Goal: Download file/media

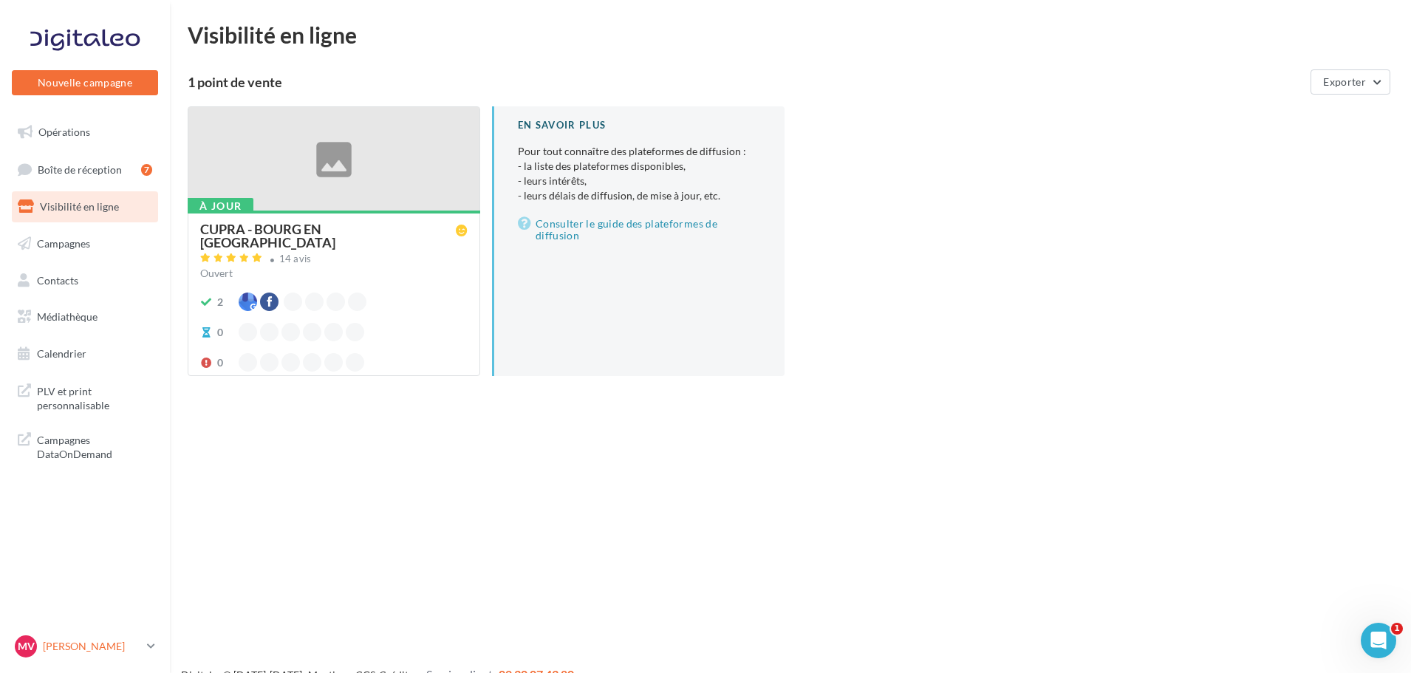
click at [90, 635] on div "Mv Maëva SAMPIC cupra_bourgenbresse_sam" at bounding box center [78, 646] width 126 height 22
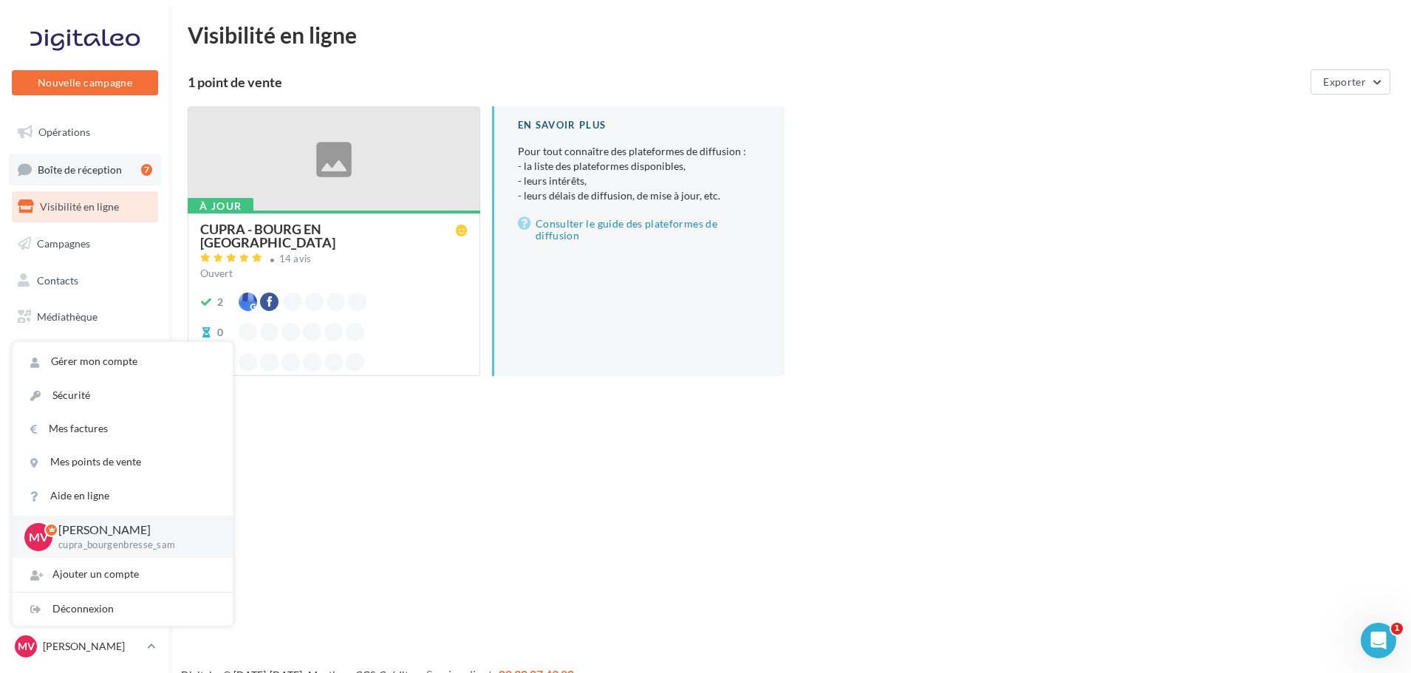
click at [81, 161] on link "Boîte de réception 7" at bounding box center [85, 170] width 152 height 32
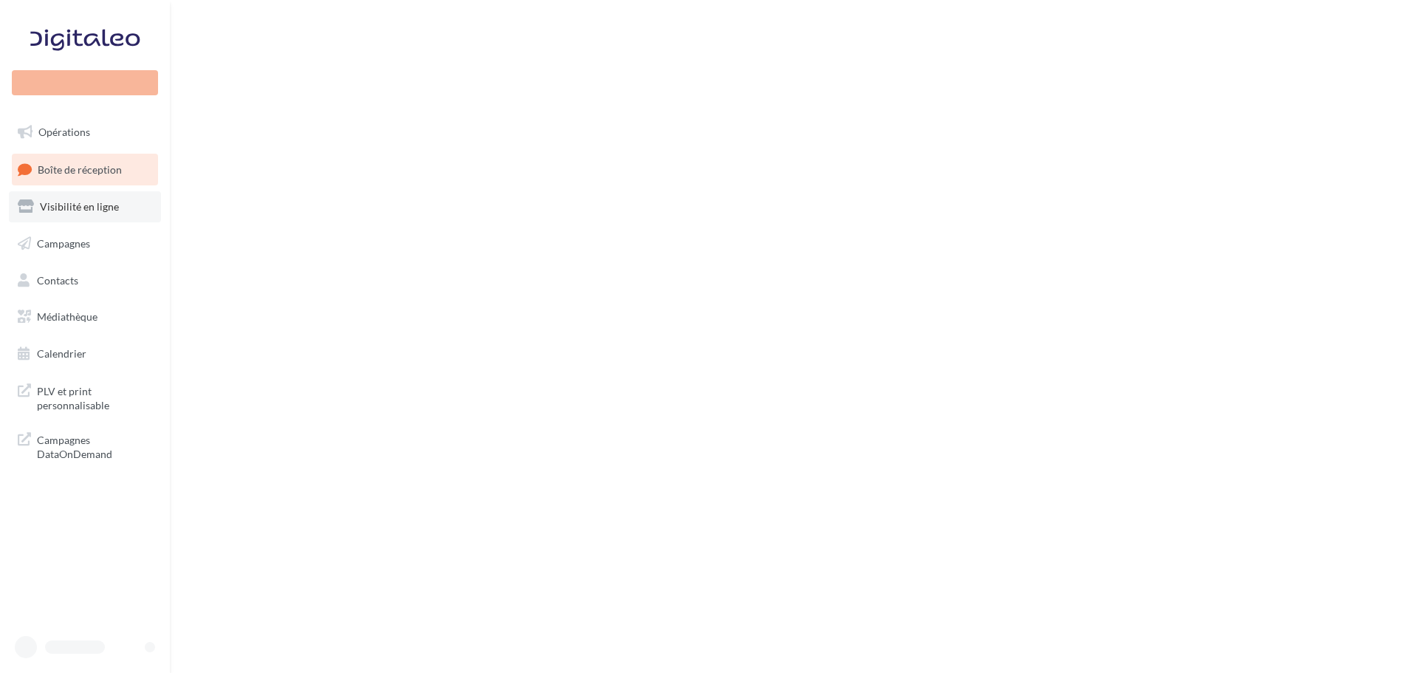
click at [97, 212] on span "Visibilité en ligne" at bounding box center [79, 206] width 79 height 13
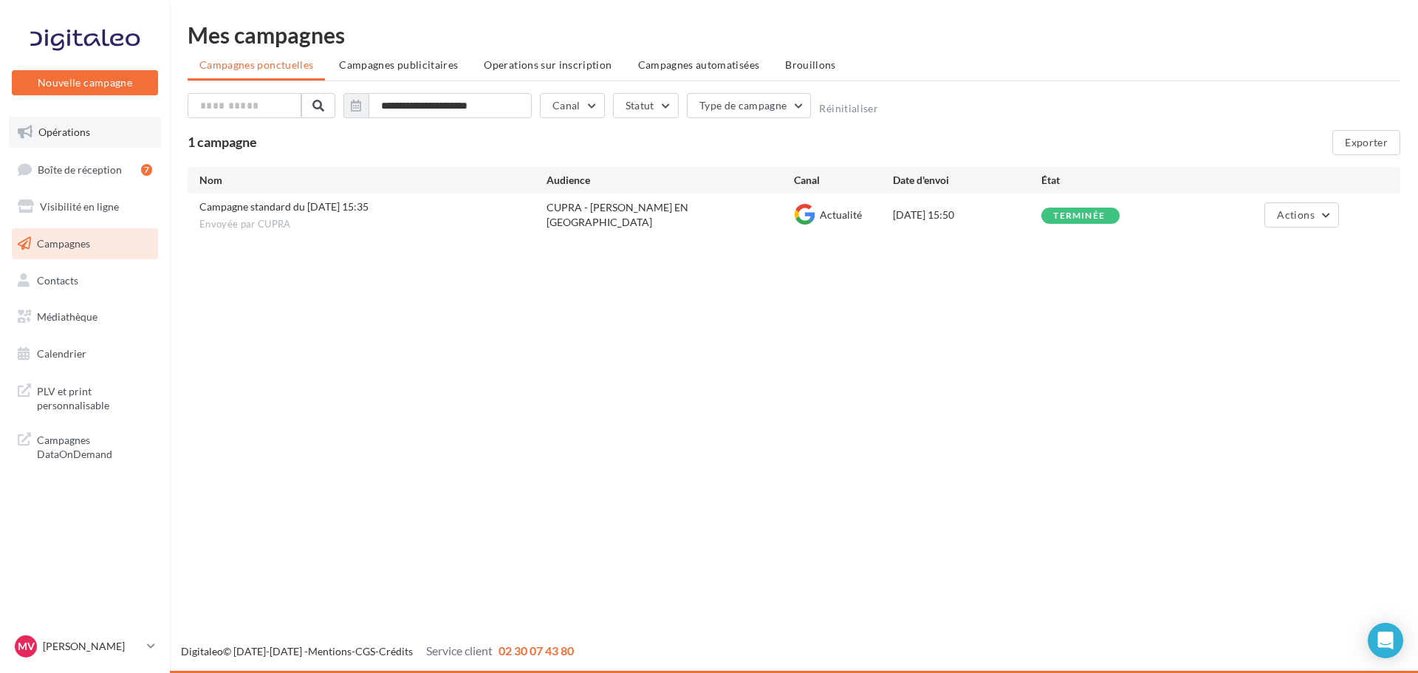
click at [84, 137] on span "Opérations" at bounding box center [64, 132] width 52 height 13
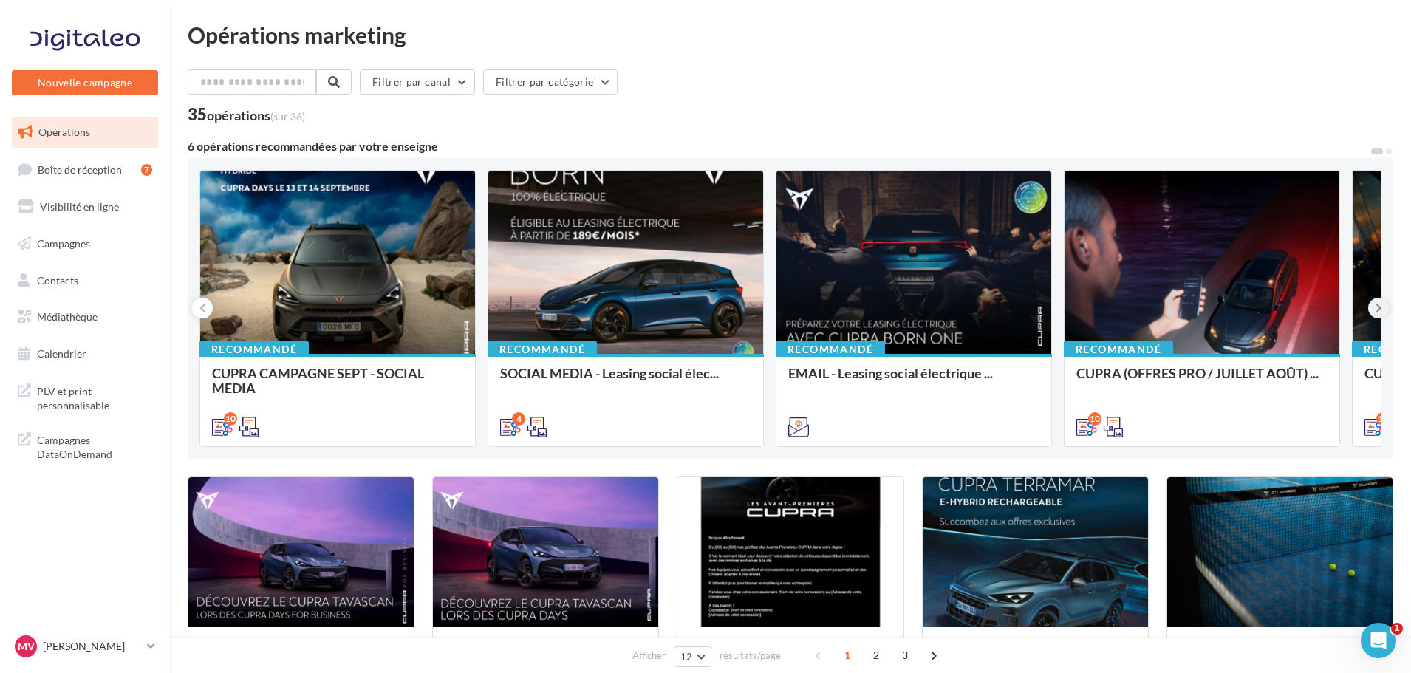
click at [1374, 301] on button at bounding box center [1378, 308] width 21 height 21
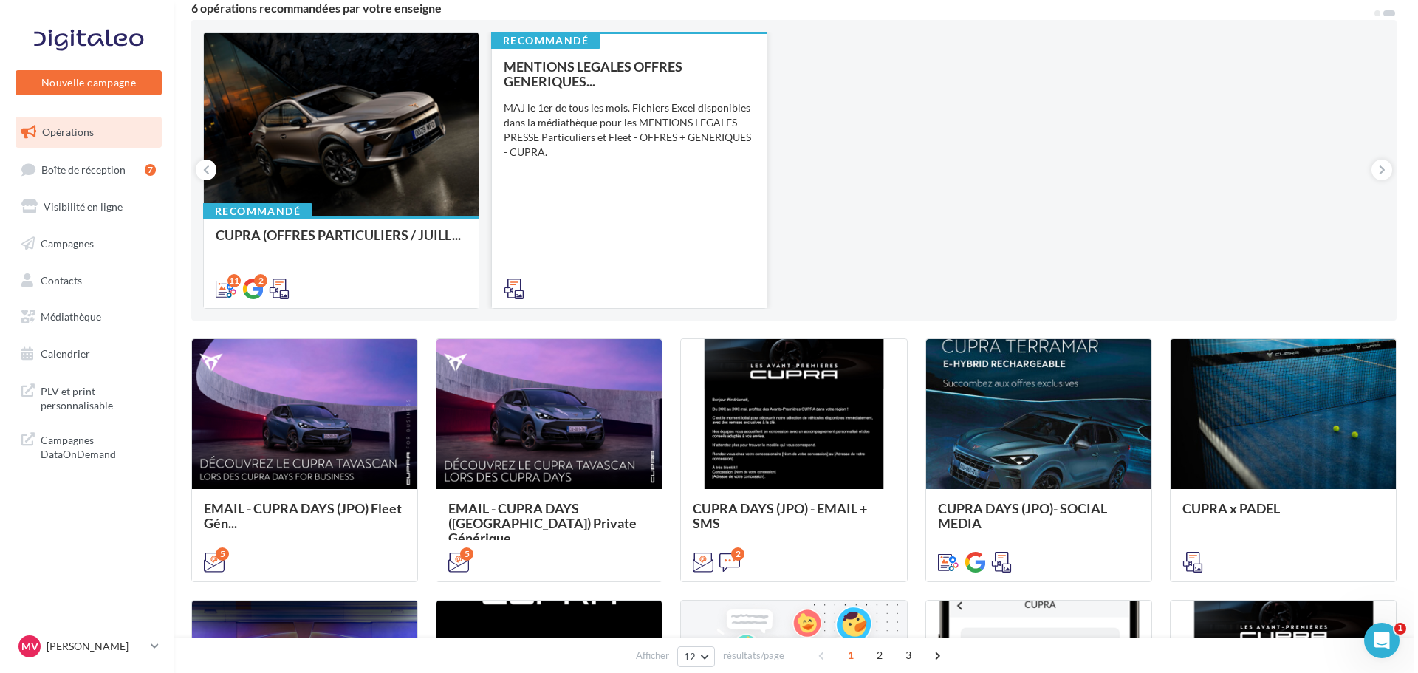
scroll to position [222, 0]
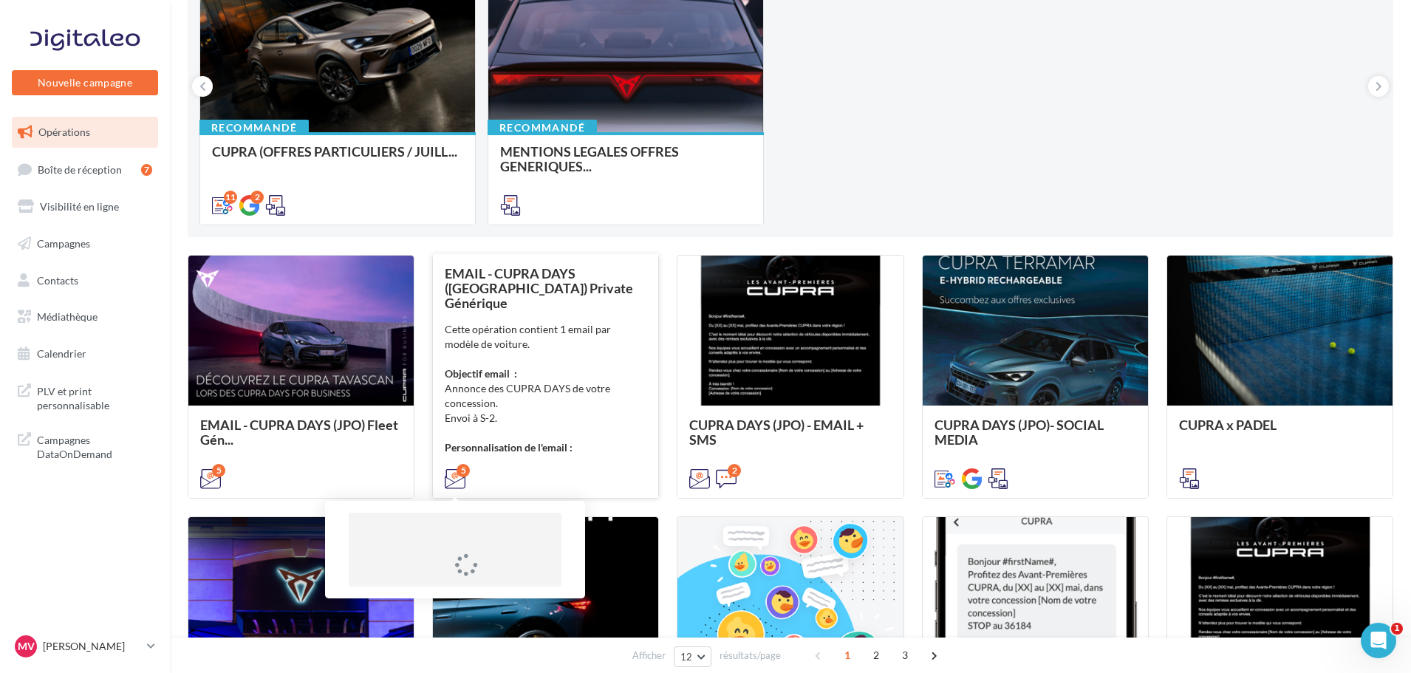
click at [457, 469] on div "5" at bounding box center [463, 470] width 13 height 13
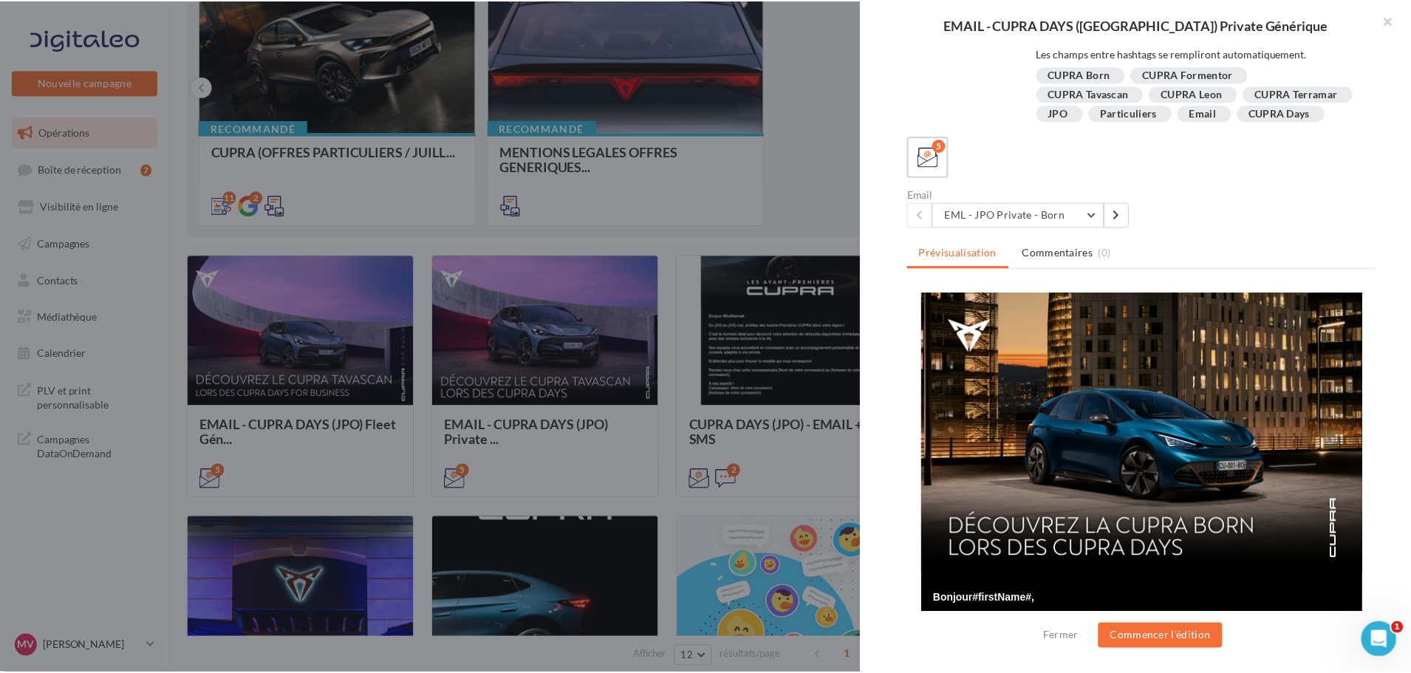
scroll to position [154, 0]
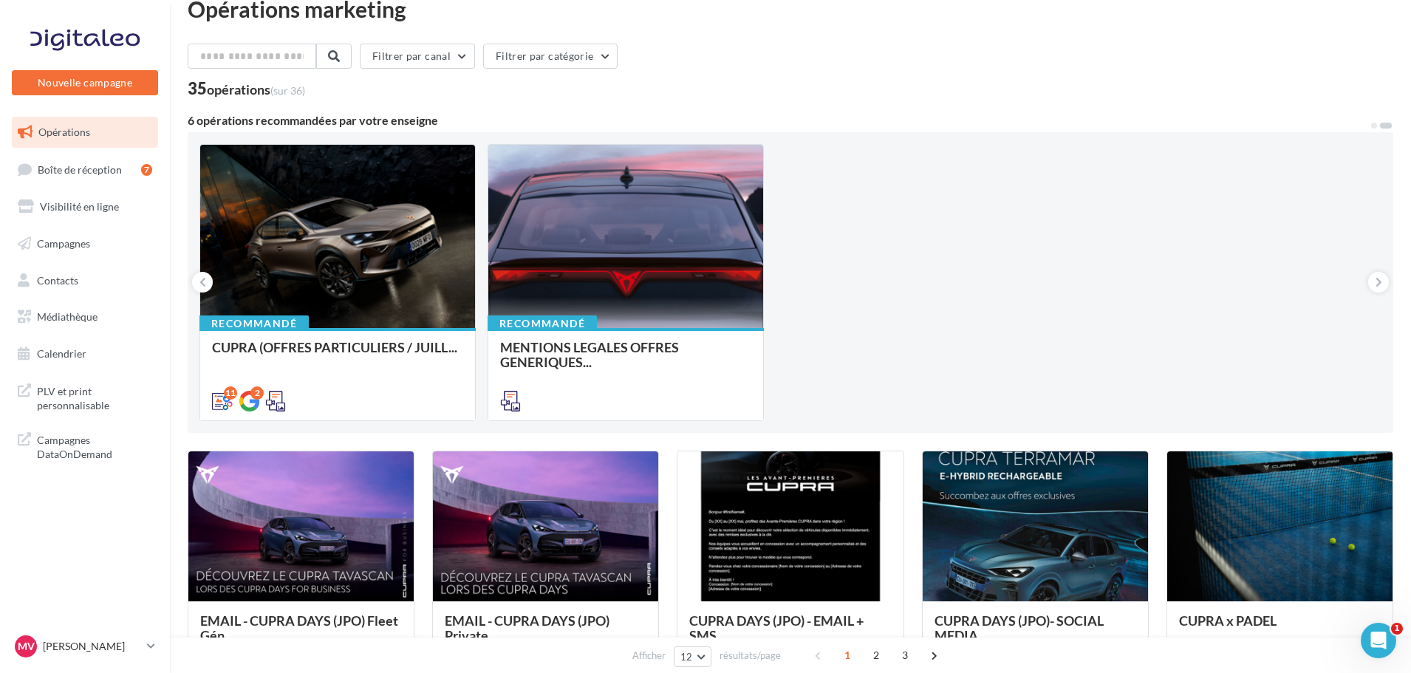
scroll to position [0, 0]
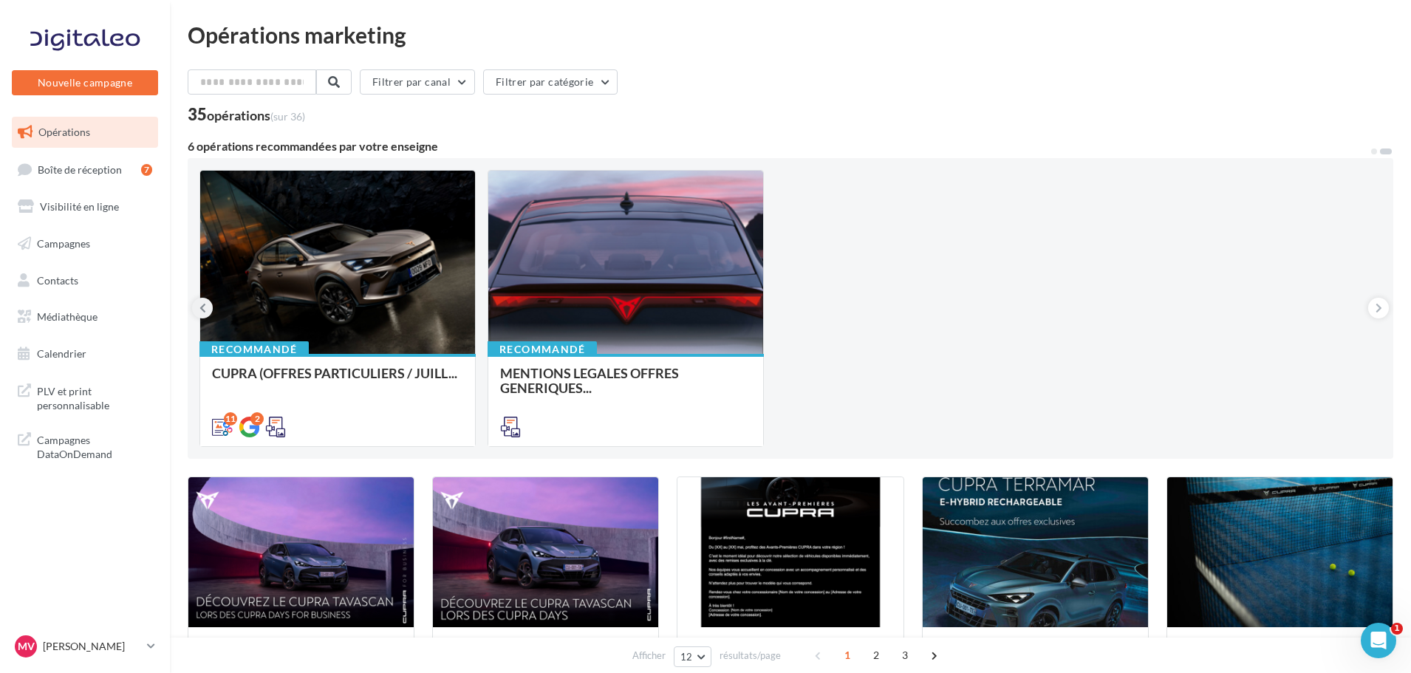
click at [209, 303] on button at bounding box center [202, 308] width 21 height 21
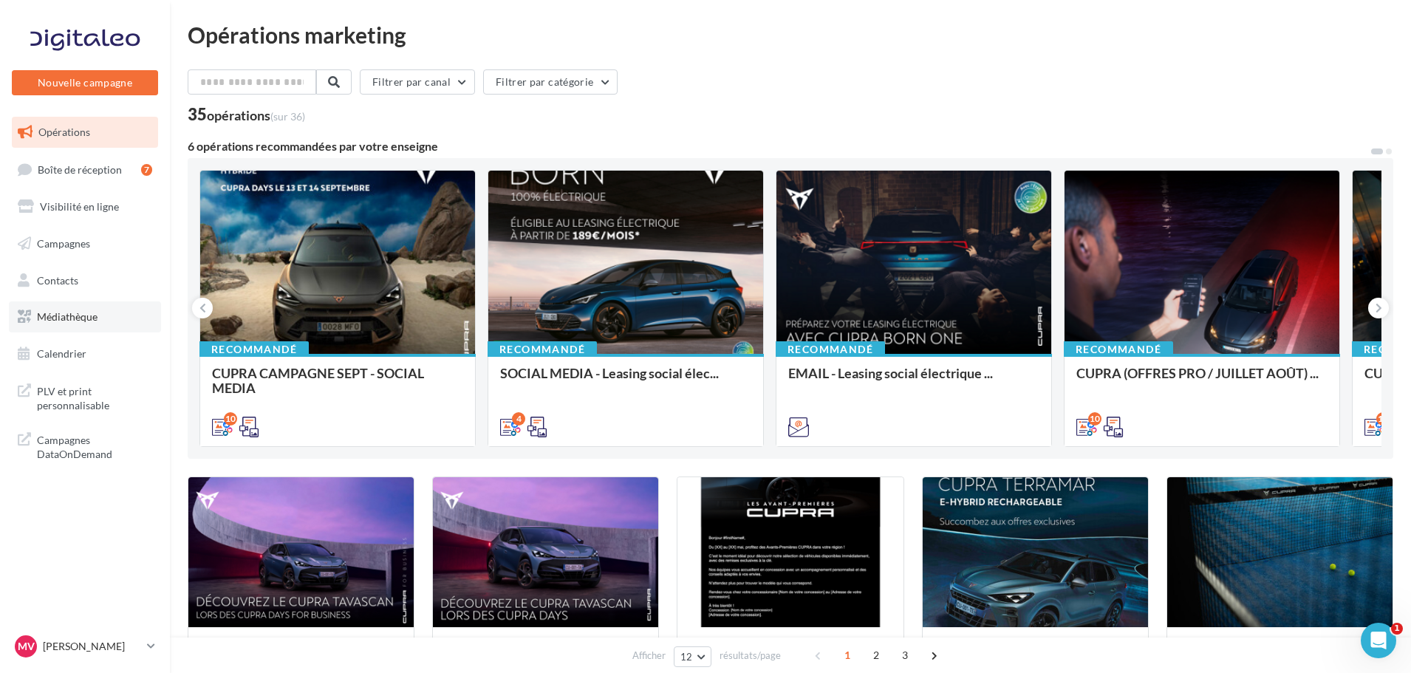
click at [96, 306] on link "Médiathèque" at bounding box center [85, 316] width 152 height 31
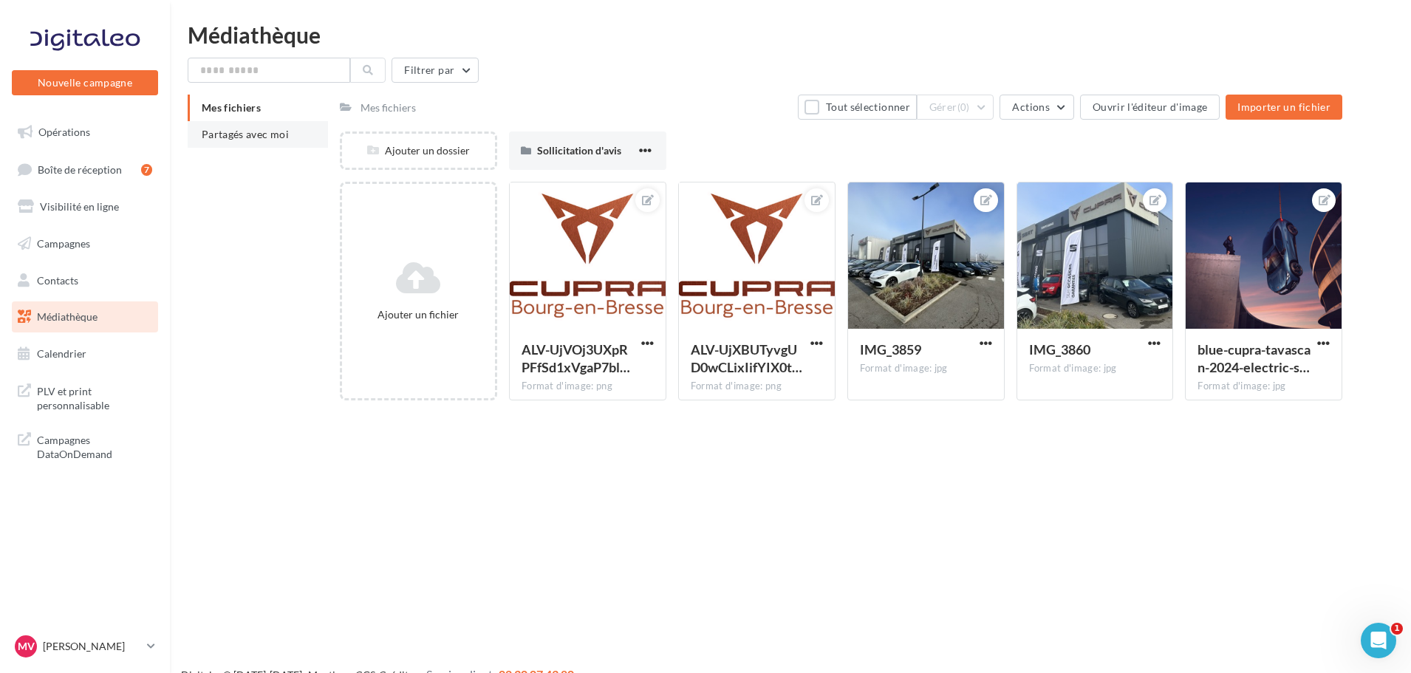
click at [232, 123] on li "Partagés avec moi" at bounding box center [258, 134] width 140 height 27
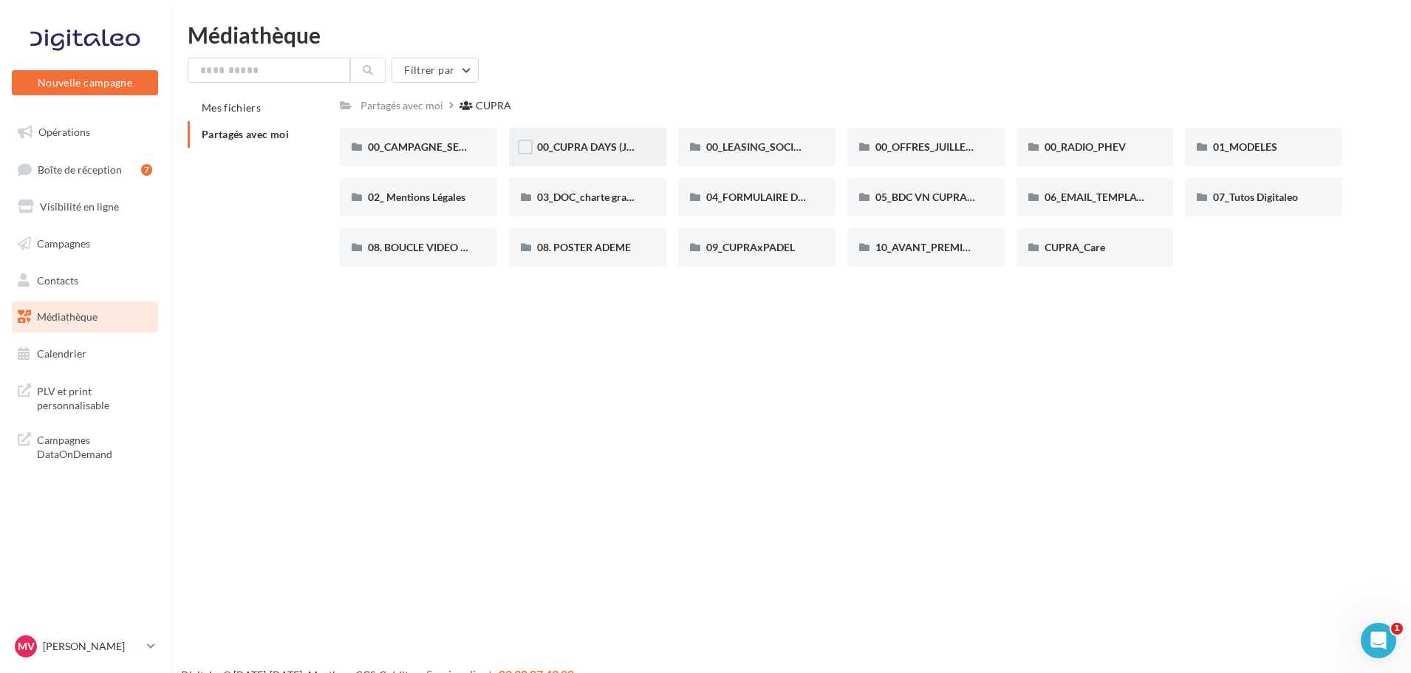
click at [564, 156] on div "00_CUPRA DAYS (JPO)" at bounding box center [587, 147] width 157 height 38
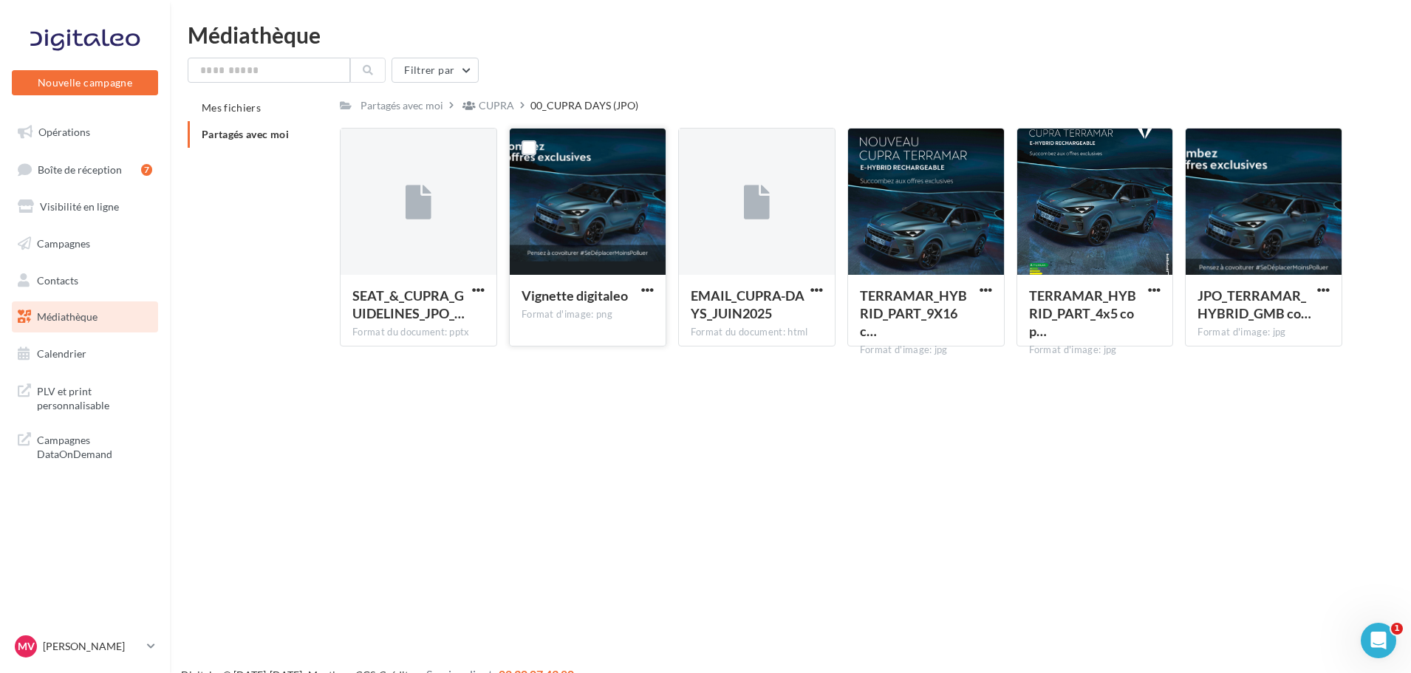
click at [586, 184] on div at bounding box center [588, 203] width 156 height 148
click at [479, 106] on div "CUPRA" at bounding box center [496, 105] width 35 height 15
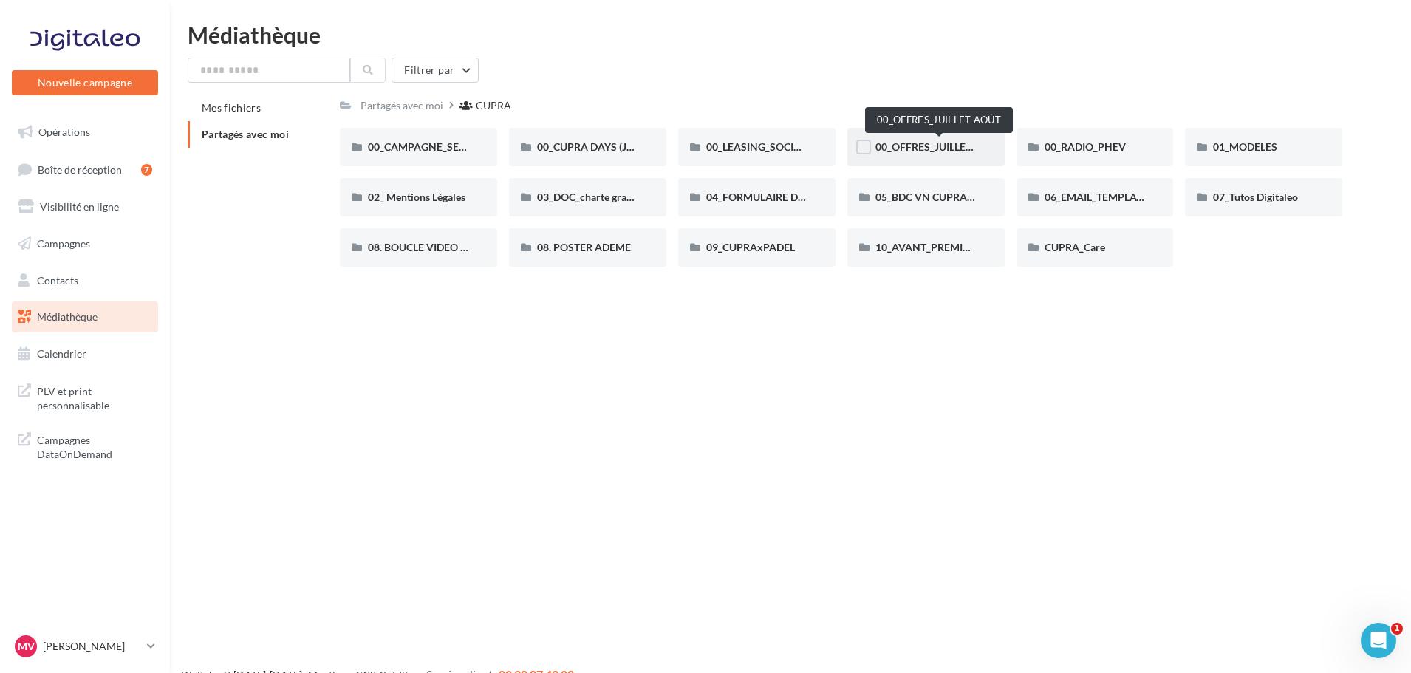
click at [935, 146] on span "00_OFFRES_JUILLET AOÛT" at bounding box center [938, 146] width 127 height 13
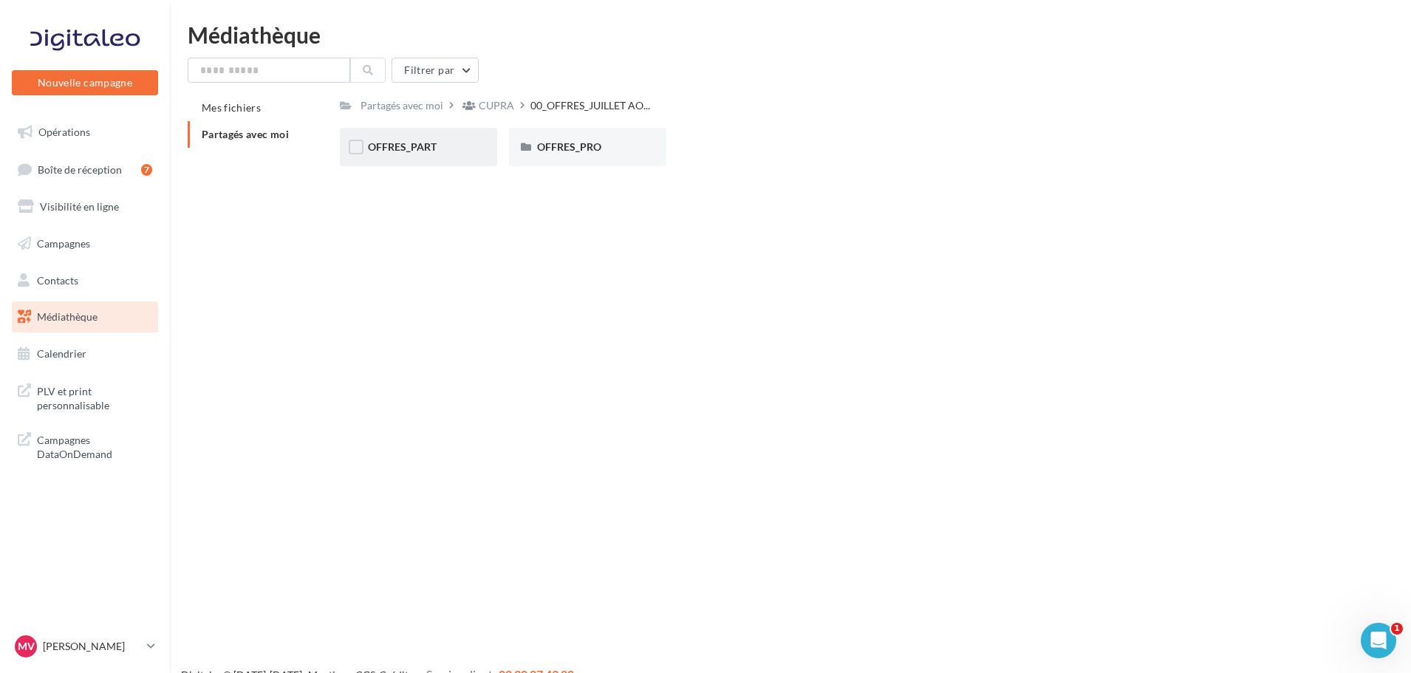
click at [439, 156] on div "OFFRES_PART" at bounding box center [418, 147] width 157 height 38
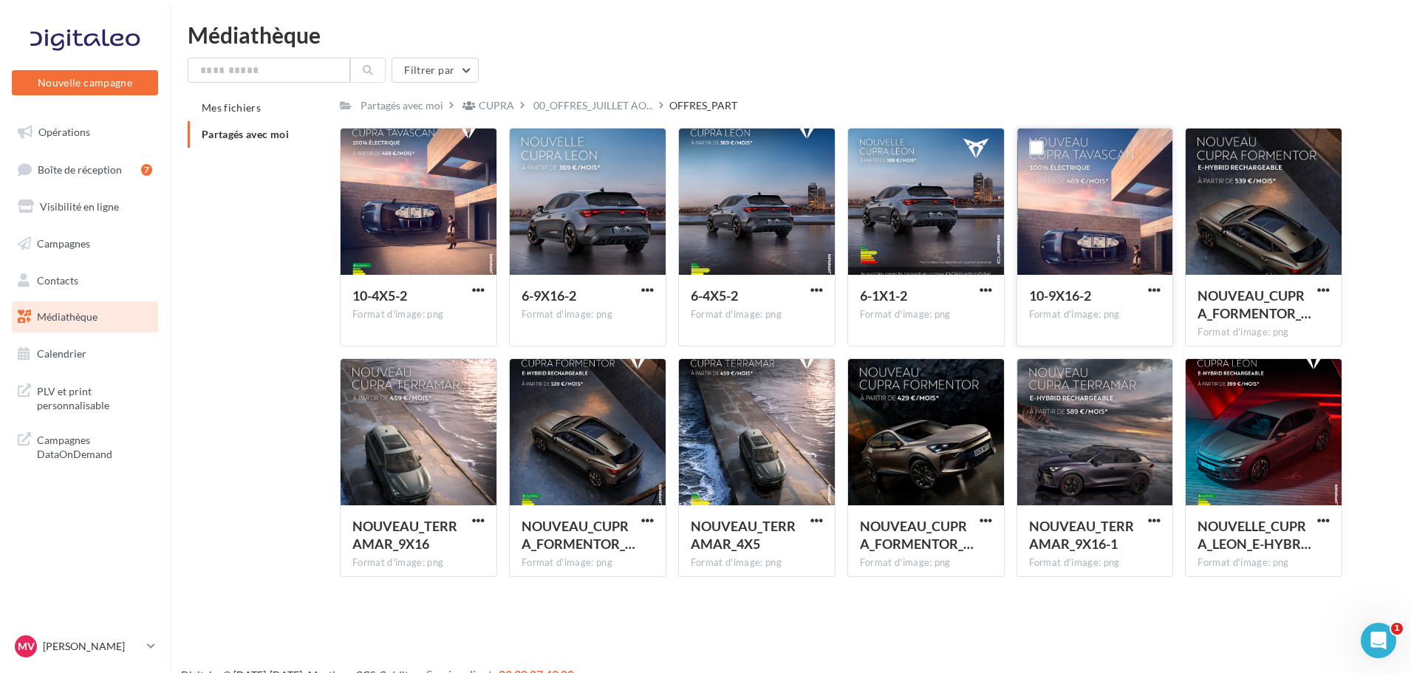
click at [1149, 257] on div at bounding box center [1095, 203] width 156 height 148
click at [1151, 282] on div at bounding box center [1154, 289] width 18 height 15
click at [1161, 288] on span "button" at bounding box center [1154, 290] width 13 height 13
click at [1113, 320] on button "Télécharger" at bounding box center [1090, 319] width 148 height 38
click at [478, 525] on span "button" at bounding box center [478, 520] width 13 height 13
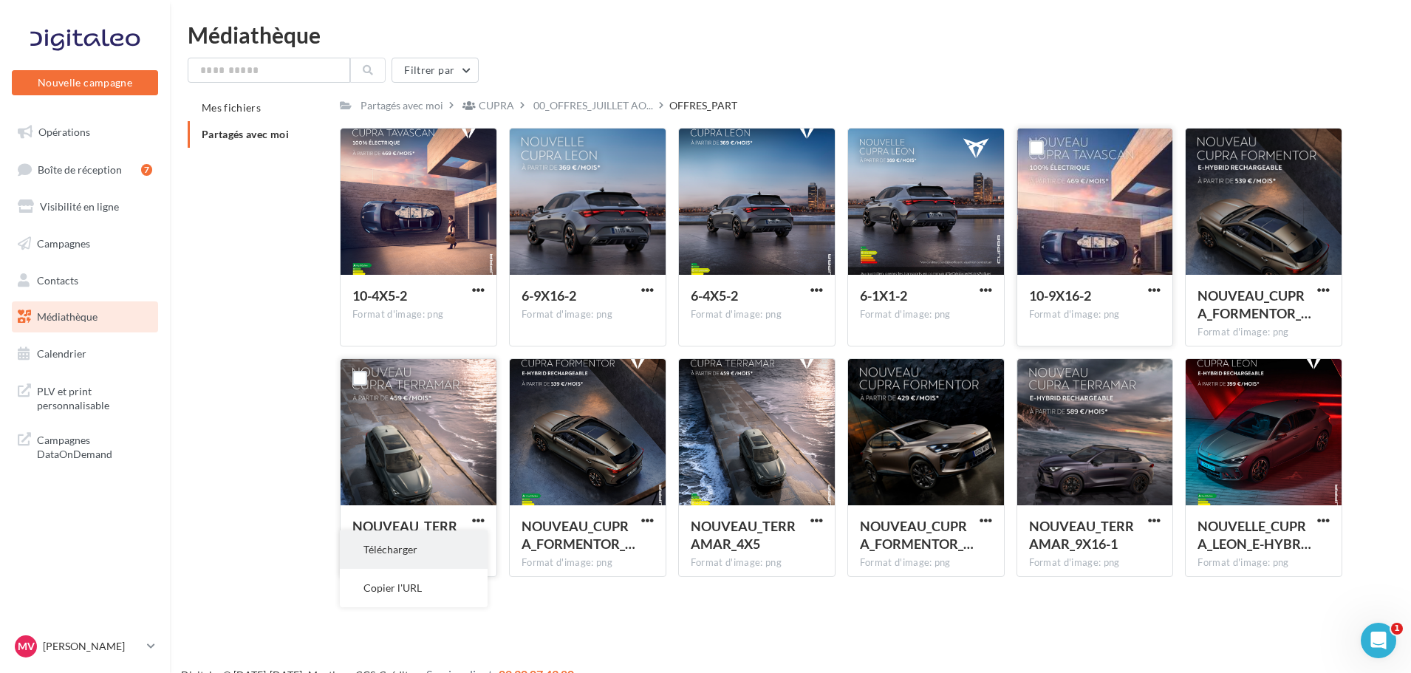
click at [478, 543] on button "Télécharger" at bounding box center [414, 549] width 148 height 38
click at [816, 524] on span "button" at bounding box center [816, 520] width 13 height 13
click at [800, 546] on button "Télécharger" at bounding box center [752, 549] width 148 height 38
click at [587, 106] on span "00_OFFRES_JUILLET AO..." at bounding box center [593, 105] width 120 height 15
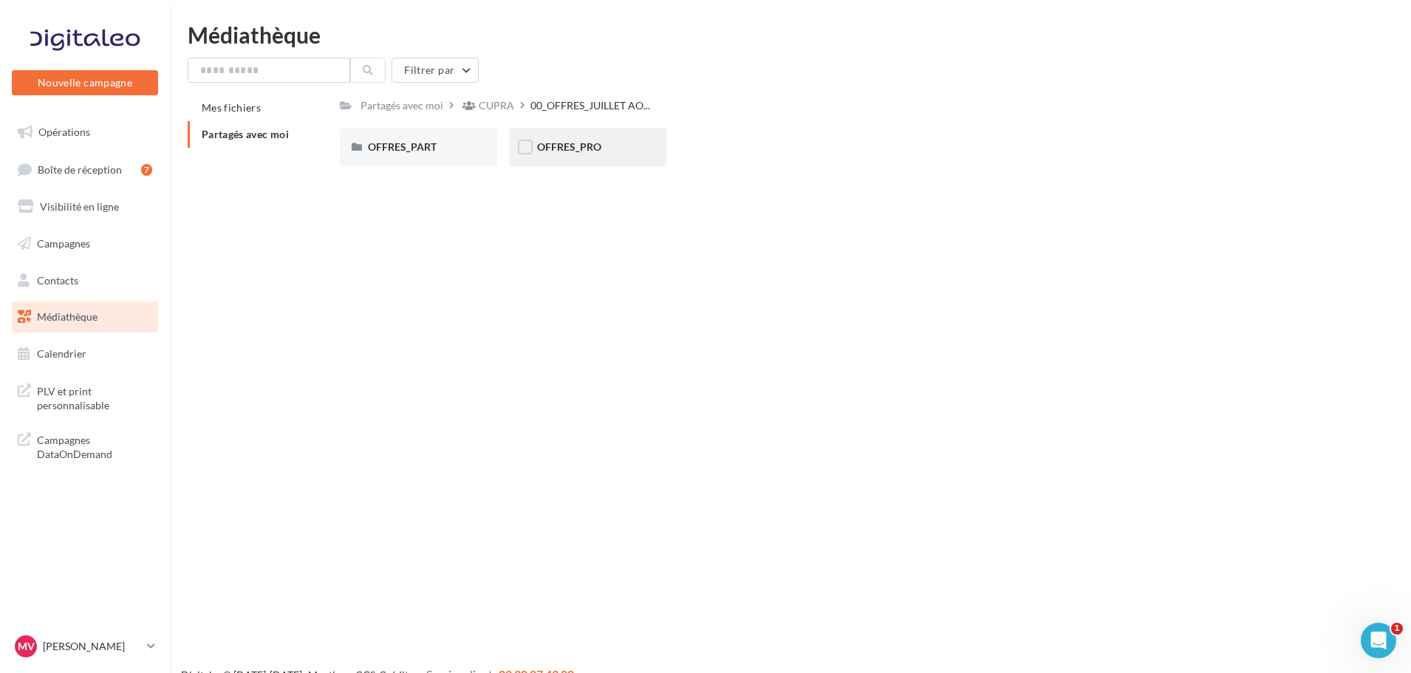
click at [554, 140] on span "OFFRES_PRO" at bounding box center [569, 146] width 64 height 13
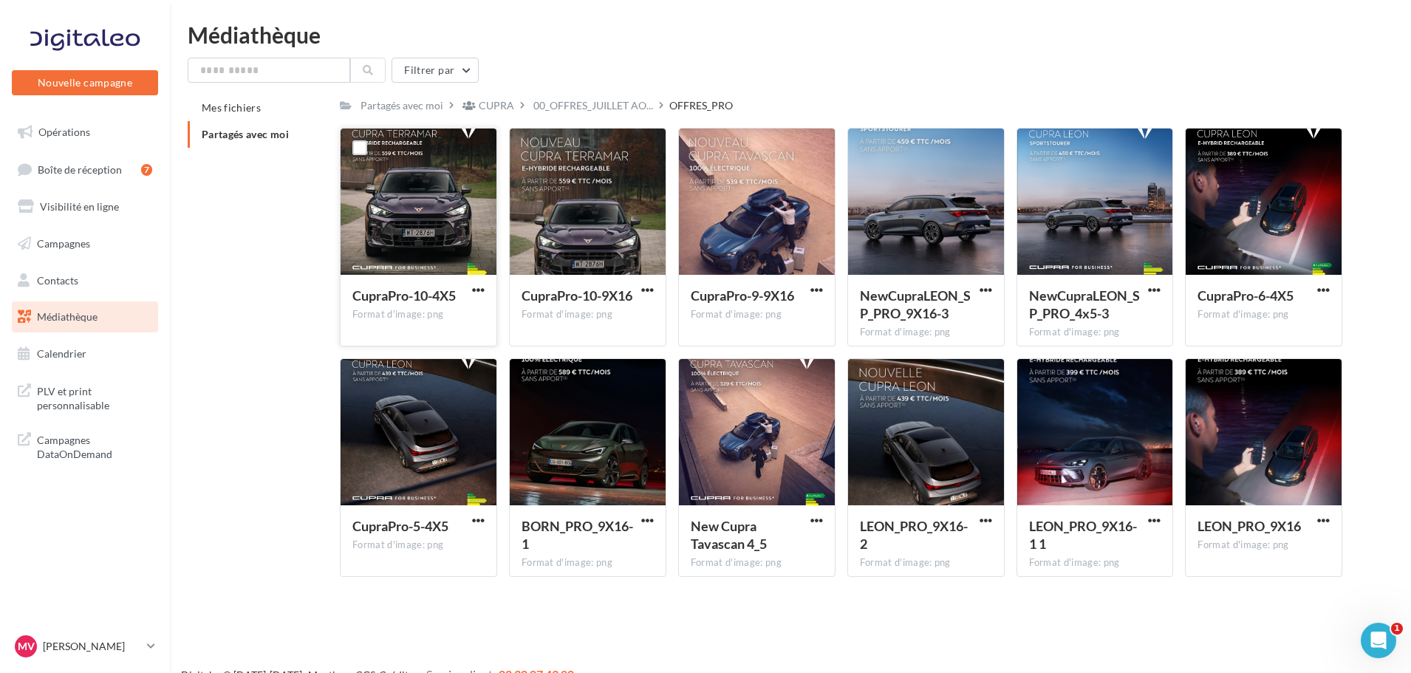
click at [486, 287] on button "button" at bounding box center [478, 291] width 18 height 15
click at [472, 334] on button "Télécharger" at bounding box center [414, 319] width 148 height 38
